Goal: Find specific page/section: Find specific page/section

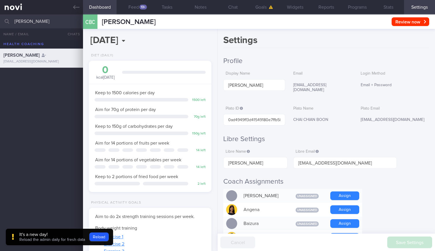
select select "8"
type input "Pebble Sia [PERSON_NAME]"
click at [35, 78] on div "Pebble Sia [PERSON_NAME] [EMAIL_ADDRESS][DOMAIN_NAME]" at bounding box center [41, 77] width 83 height 17
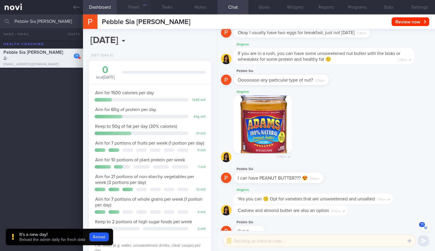
scroll to position [62, 108]
click at [336, 9] on button "Reports" at bounding box center [326, 7] width 31 height 14
